Goal: Task Accomplishment & Management: Use online tool/utility

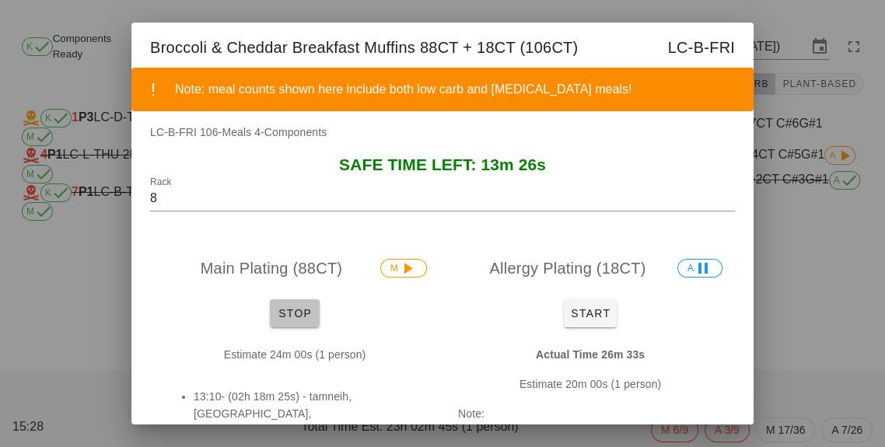
click at [307, 327] on button "Stop" at bounding box center [295, 313] width 50 height 28
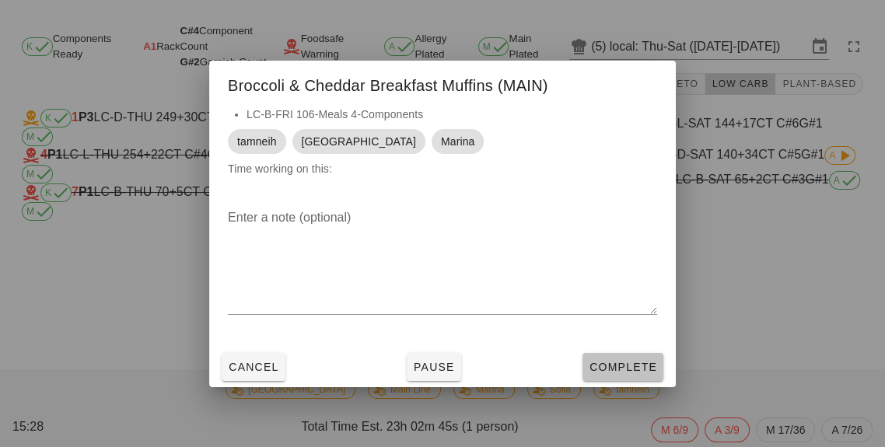
click at [633, 381] on button "Complete" at bounding box center [622, 367] width 81 height 28
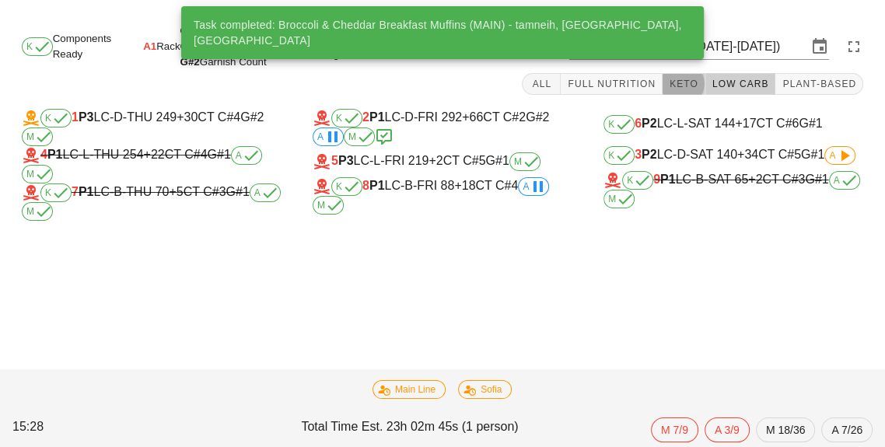
click at [698, 85] on span "Keto" at bounding box center [684, 84] width 30 height 11
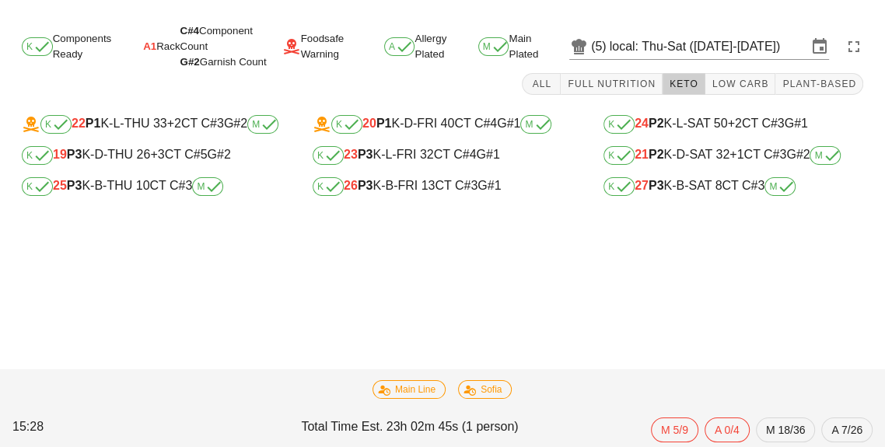
click at [217, 218] on div "K Components Ready A1 Rack C#4 Component Count G#2 Garnish Count Foodsafe Warni…" at bounding box center [442, 118] width 885 height 199
click at [214, 189] on icon at bounding box center [214, 186] width 19 height 19
click at [201, 202] on div "K 25 P3 K-B-THU 10 CT C#3 M" at bounding box center [151, 186] width 285 height 31
click at [410, 193] on div "K 26 P3 K-B-FRI 13 CT C#3 G#1" at bounding box center [443, 186] width 260 height 19
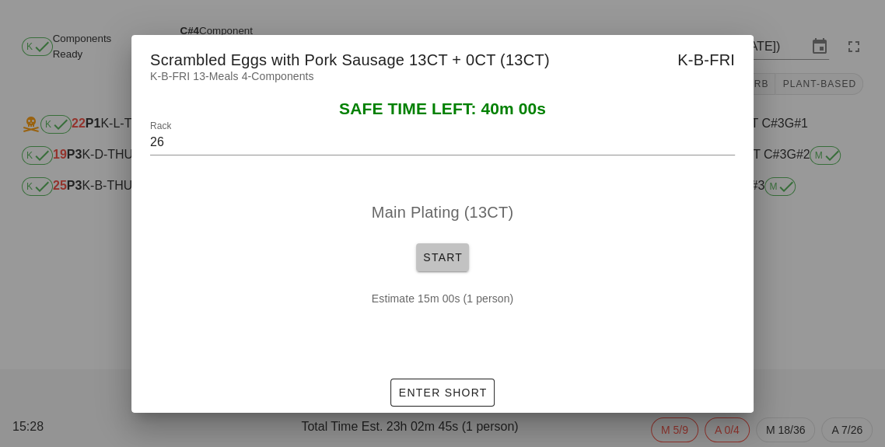
click at [444, 264] on span "Start" at bounding box center [442, 257] width 40 height 12
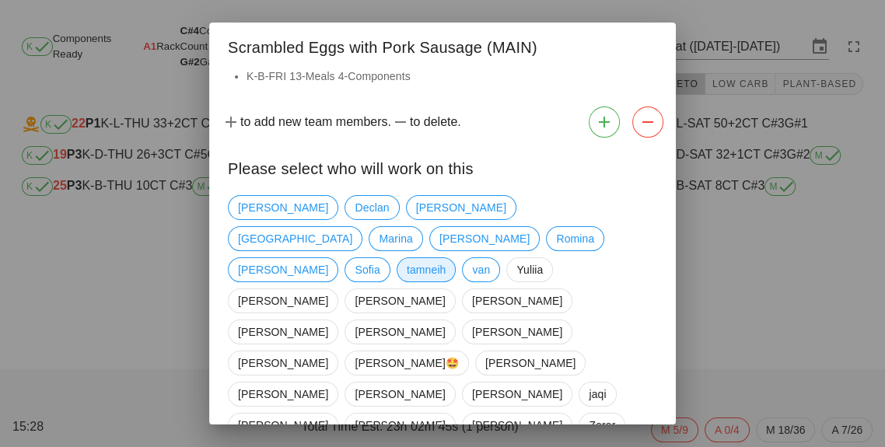
click at [407, 258] on span "tamneih" at bounding box center [427, 269] width 40 height 23
click at [352, 227] on span "[GEOGRAPHIC_DATA]" at bounding box center [295, 238] width 114 height 23
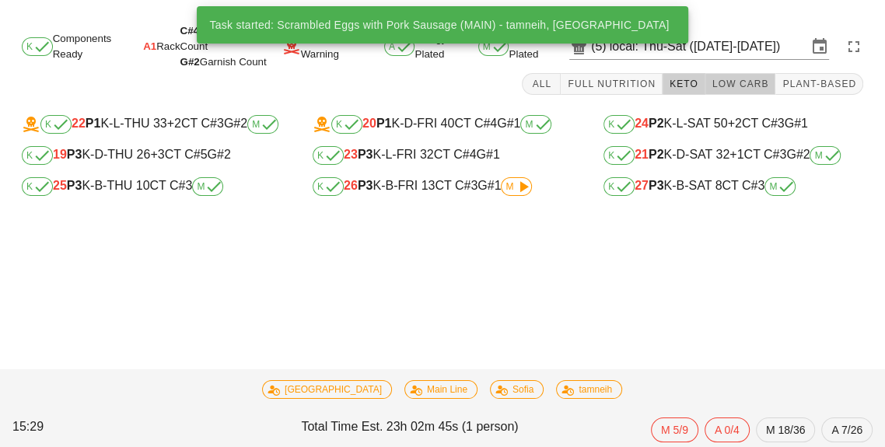
click at [736, 91] on button "Low Carb" at bounding box center [740, 84] width 71 height 22
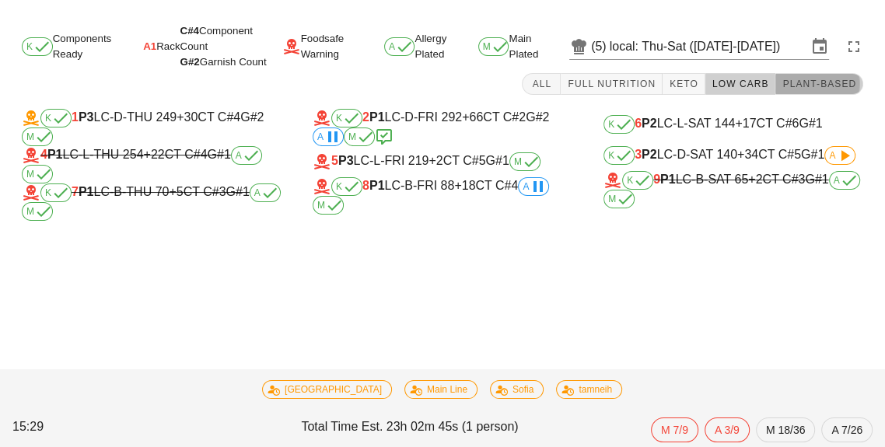
click at [834, 94] on button "Plant-Based" at bounding box center [819, 84] width 88 height 22
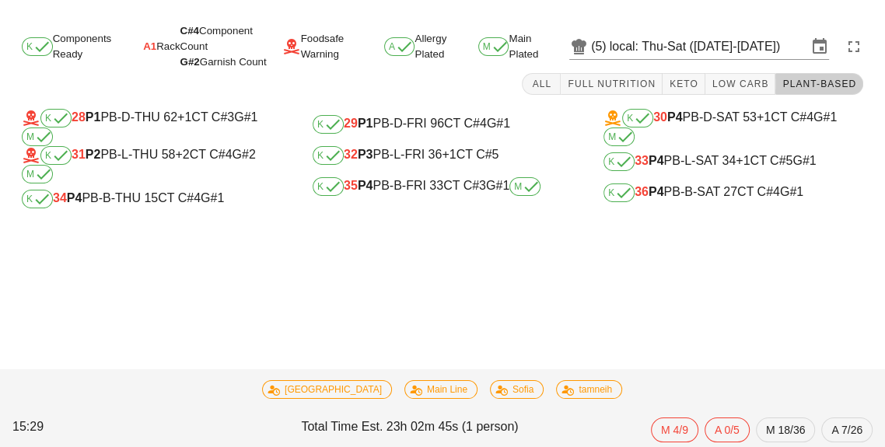
click at [174, 206] on div "K 34 P4 PB-B-THU 15 CT C#4 G#1" at bounding box center [152, 199] width 260 height 19
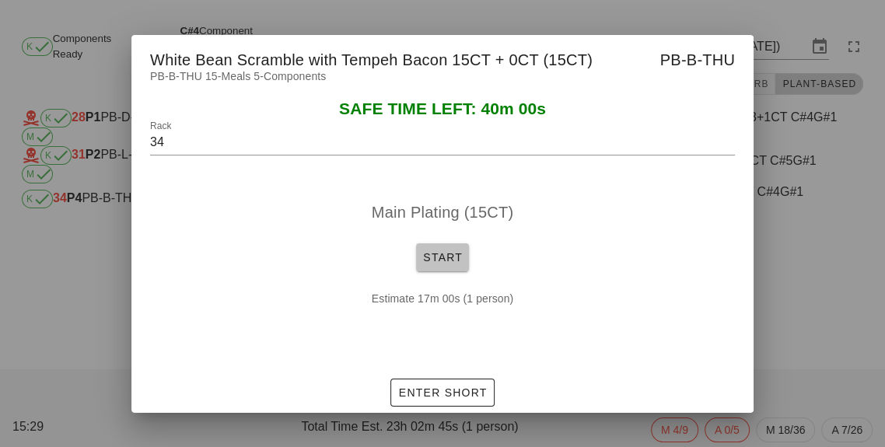
click at [459, 264] on span "Start" at bounding box center [442, 257] width 40 height 12
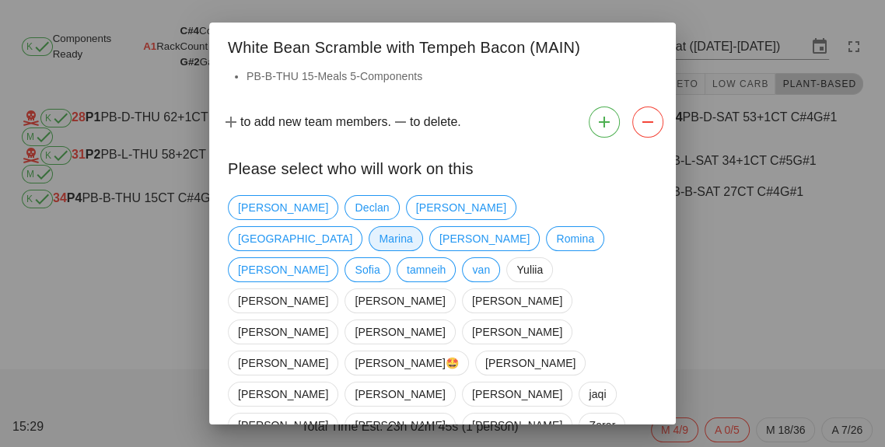
click at [412, 227] on span "Marina" at bounding box center [395, 238] width 33 height 23
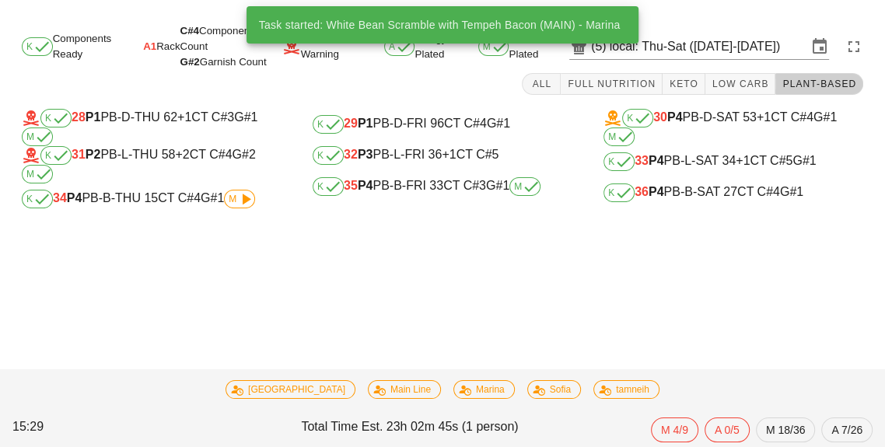
click at [722, 201] on div "K 36 P4 PB-B-SAT 27 CT C#4 G#1" at bounding box center [733, 193] width 260 height 19
type input "36"
